Goal: Check status: Check status

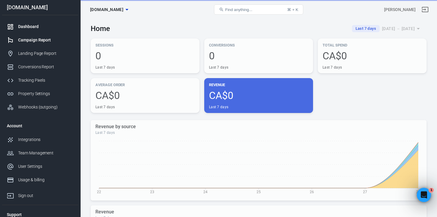
click at [32, 43] on div "Campaign Report" at bounding box center [45, 40] width 55 height 6
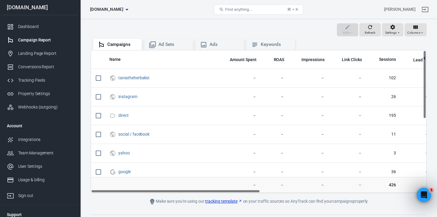
scroll to position [55, 0]
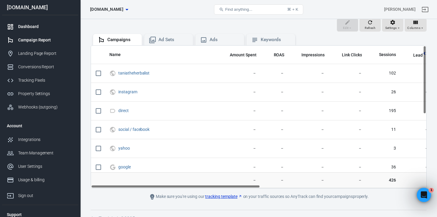
click at [37, 26] on div "Dashboard" at bounding box center [45, 26] width 55 height 6
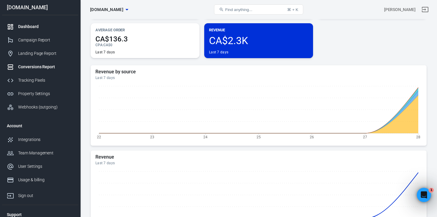
click at [36, 66] on div "Conversions Report" at bounding box center [45, 67] width 55 height 6
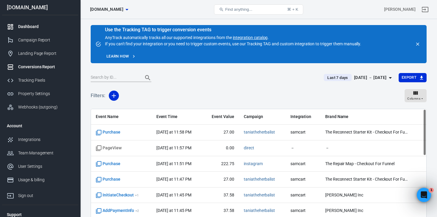
click at [31, 27] on div "Dashboard" at bounding box center [45, 26] width 55 height 6
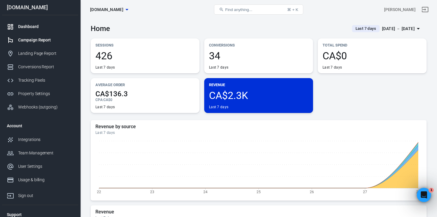
click at [34, 40] on div "Campaign Report" at bounding box center [45, 40] width 55 height 6
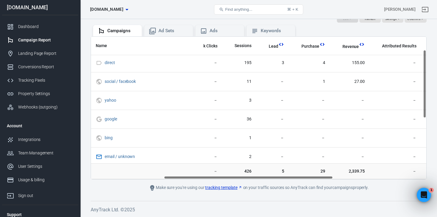
scroll to position [0, 145]
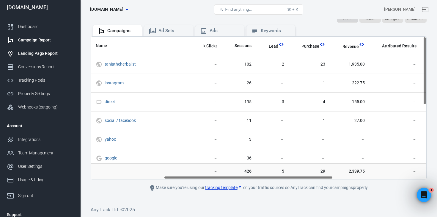
click at [48, 51] on div "Landing Page Report" at bounding box center [45, 53] width 55 height 6
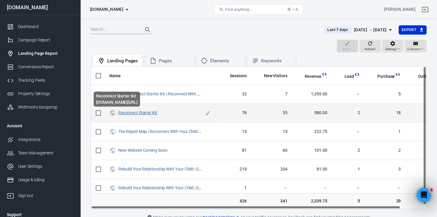
click at [146, 113] on link "Reconnect Starter Kit" at bounding box center [137, 112] width 39 height 5
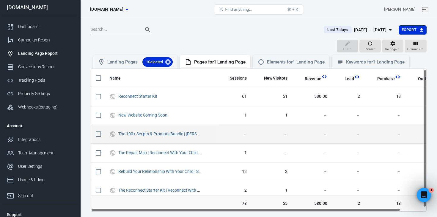
scroll to position [4, 0]
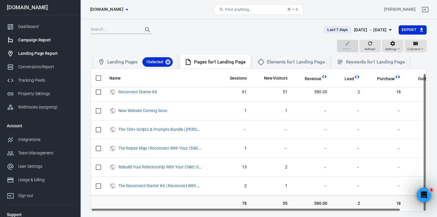
click at [26, 43] on link "Campaign Report" at bounding box center [40, 39] width 76 height 13
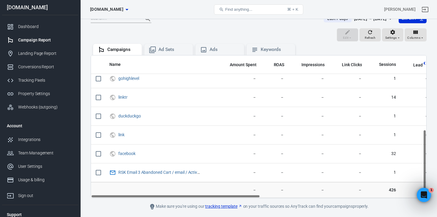
scroll to position [64, 0]
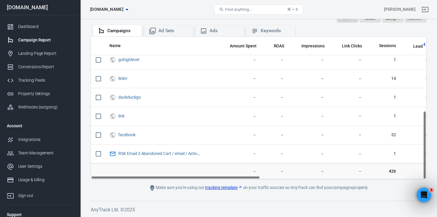
click at [161, 24] on div "Campaigns Ad Sets Ads Keywords" at bounding box center [259, 30] width 336 height 12
click at [161, 29] on div "Ad Sets" at bounding box center [174, 31] width 30 height 6
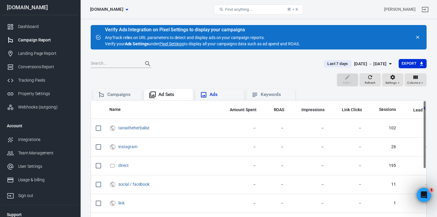
click at [218, 97] on div "Ads" at bounding box center [225, 94] width 30 height 6
click at [27, 65] on div "Conversions Report" at bounding box center [45, 67] width 55 height 6
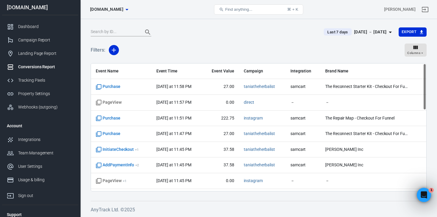
click at [368, 28] on div "Sep 23 － Sep 29, 2025" at bounding box center [370, 31] width 33 height 7
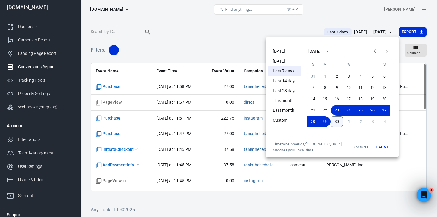
click at [337, 122] on button "30" at bounding box center [337, 121] width 12 height 11
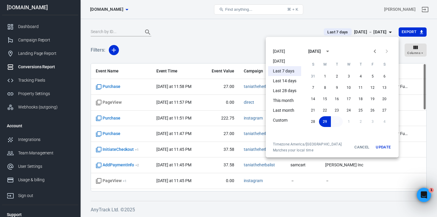
click at [337, 122] on button "30" at bounding box center [337, 121] width 12 height 11
click at [388, 147] on button "Update" at bounding box center [383, 147] width 19 height 11
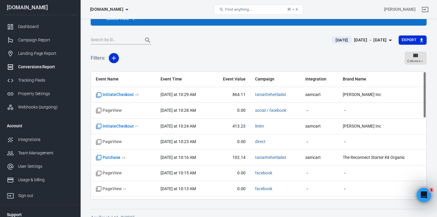
click at [275, 48] on div "Today Sep 30 － Sep 30, 2025 Export" at bounding box center [259, 42] width 336 height 15
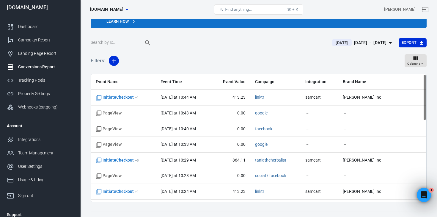
scroll to position [37, 0]
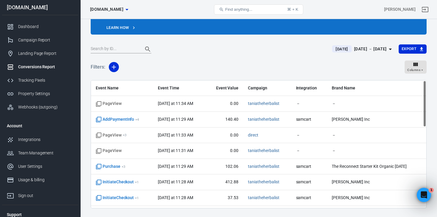
scroll to position [10, 0]
